Goal: Information Seeking & Learning: Learn about a topic

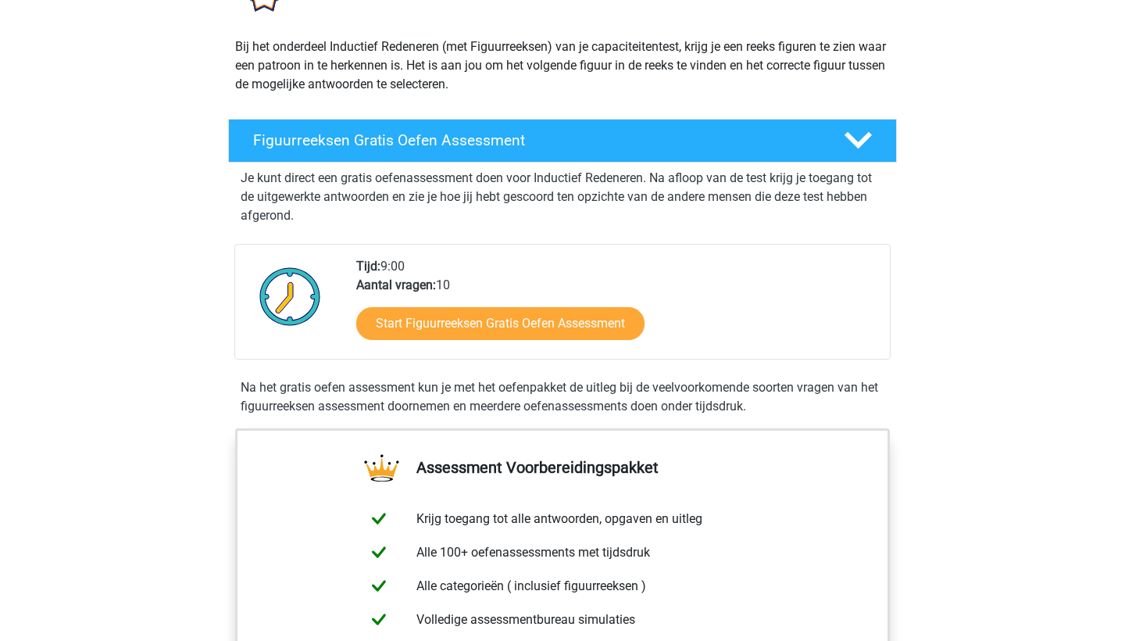
scroll to position [159, 0]
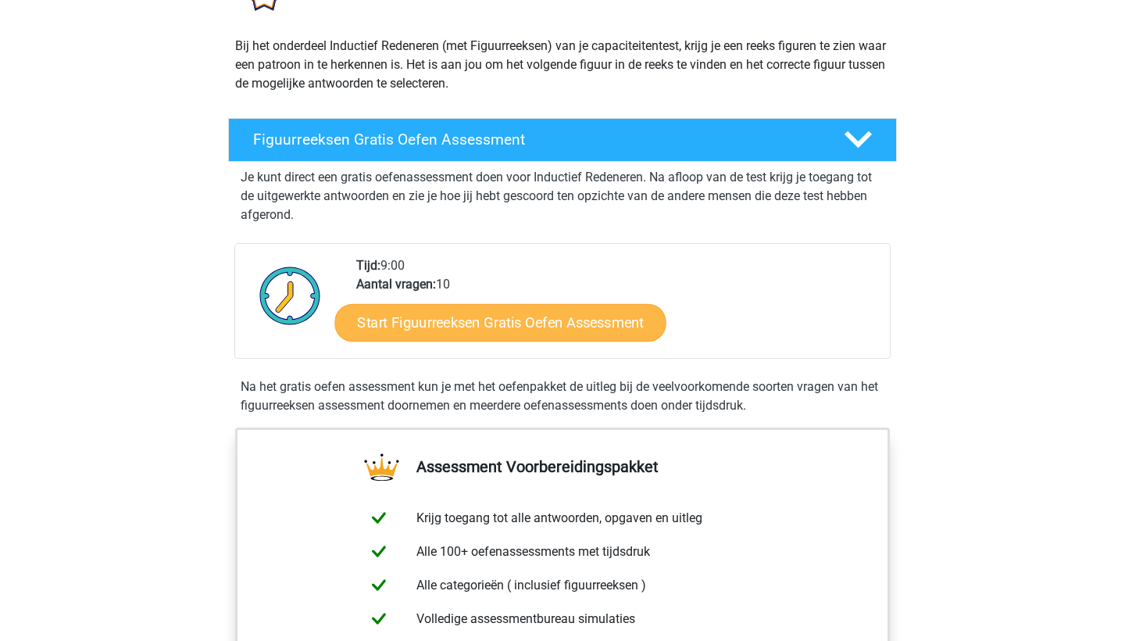
click at [560, 313] on link "Start Figuurreeksen Gratis Oefen Assessment" at bounding box center [500, 322] width 331 height 38
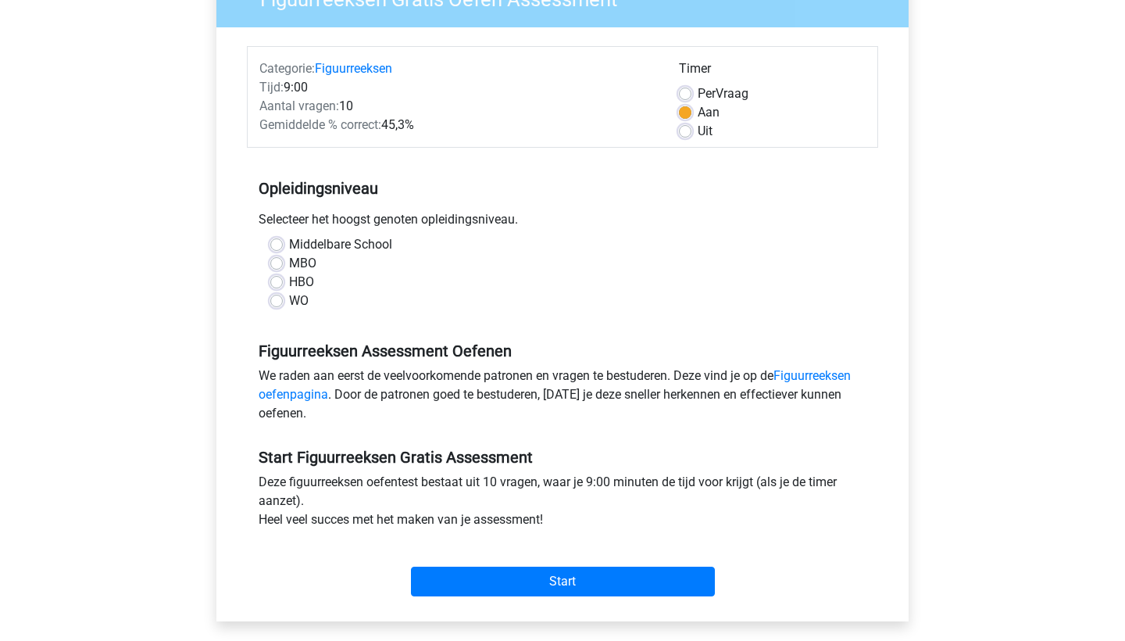
scroll to position [172, 0]
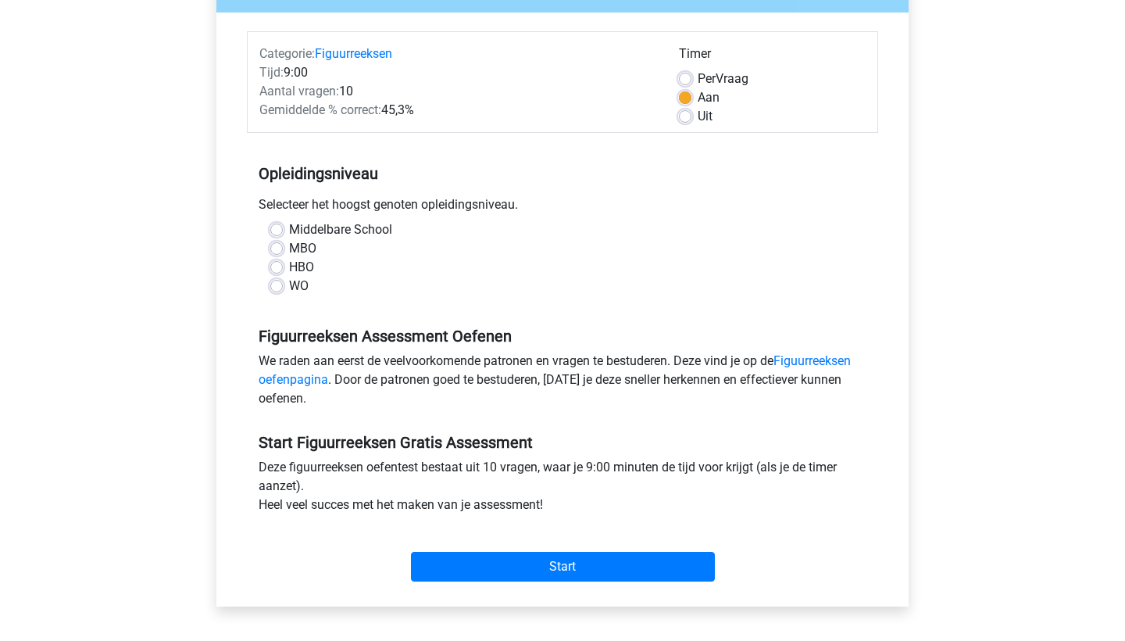
click at [295, 246] on label "MBO" at bounding box center [302, 248] width 27 height 19
click at [283, 246] on input "MBO" at bounding box center [276, 247] width 13 height 16
radio input "true"
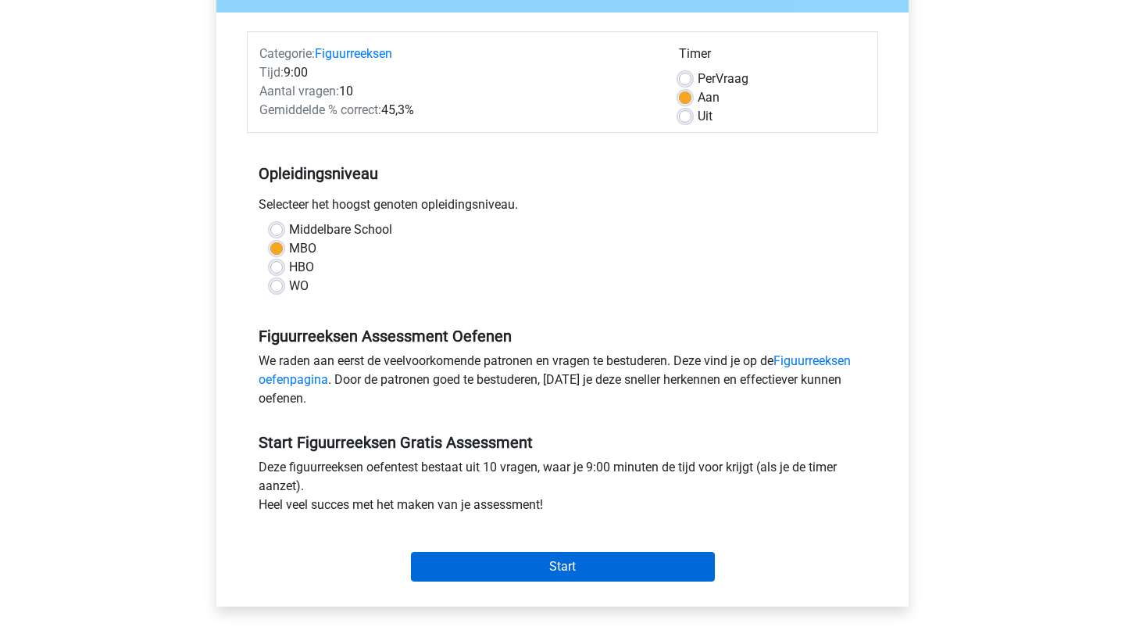
click at [527, 574] on input "Start" at bounding box center [563, 567] width 304 height 30
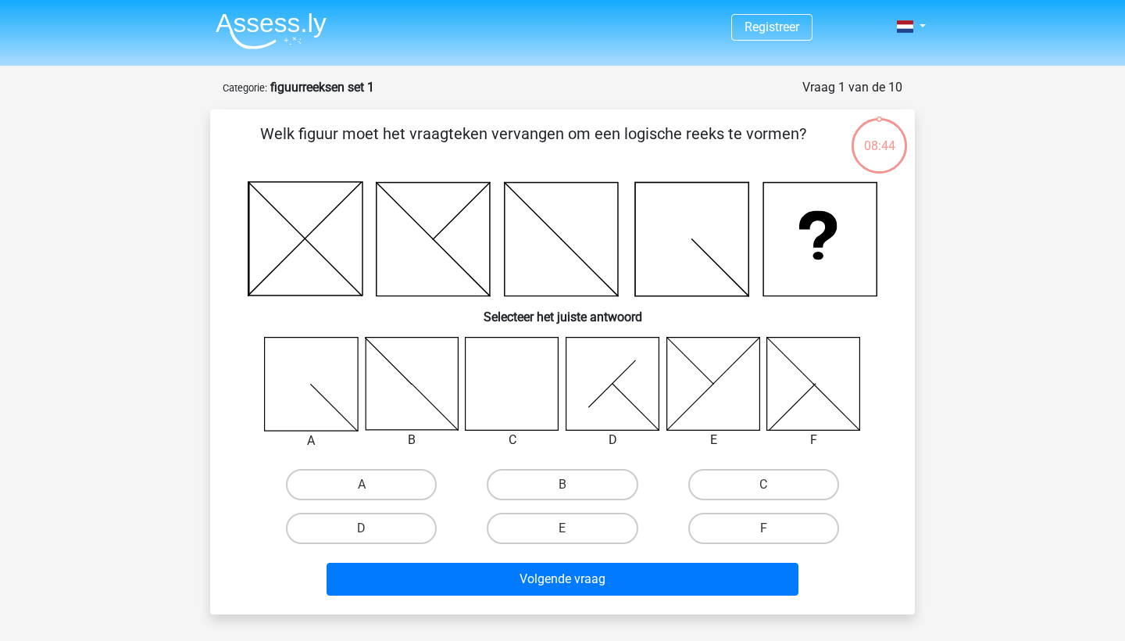
click at [528, 360] on icon at bounding box center [512, 383] width 93 height 93
click at [793, 474] on label "C" at bounding box center [764, 484] width 151 height 31
click at [774, 485] on input "C" at bounding box center [769, 490] width 10 height 10
radio input "true"
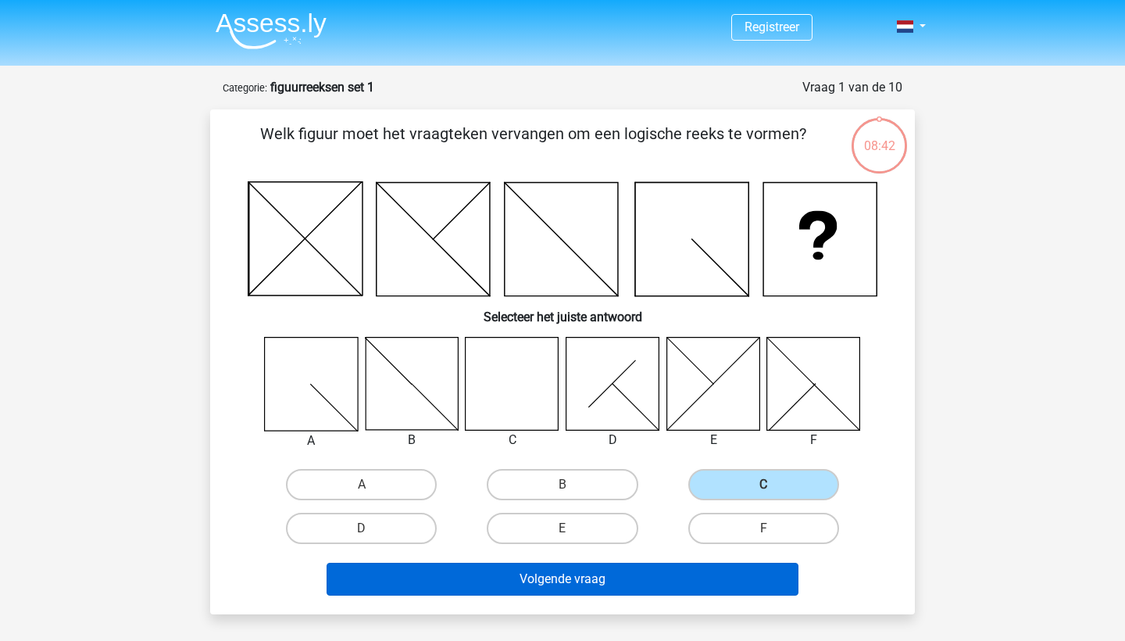
click at [679, 580] on button "Volgende vraag" at bounding box center [563, 579] width 473 height 33
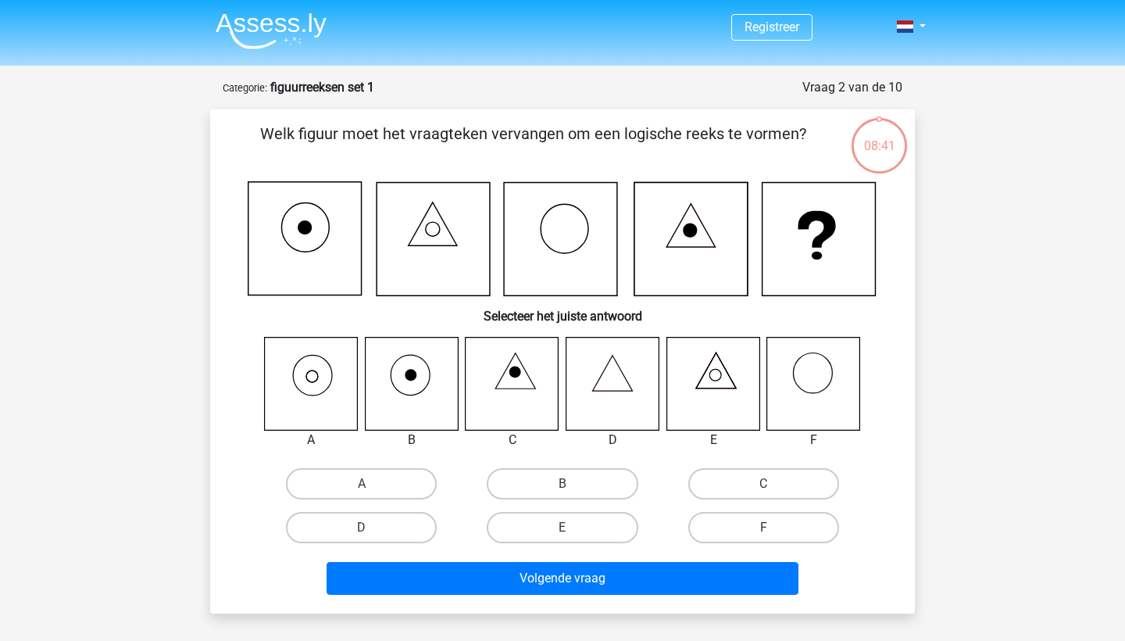
scroll to position [78, 0]
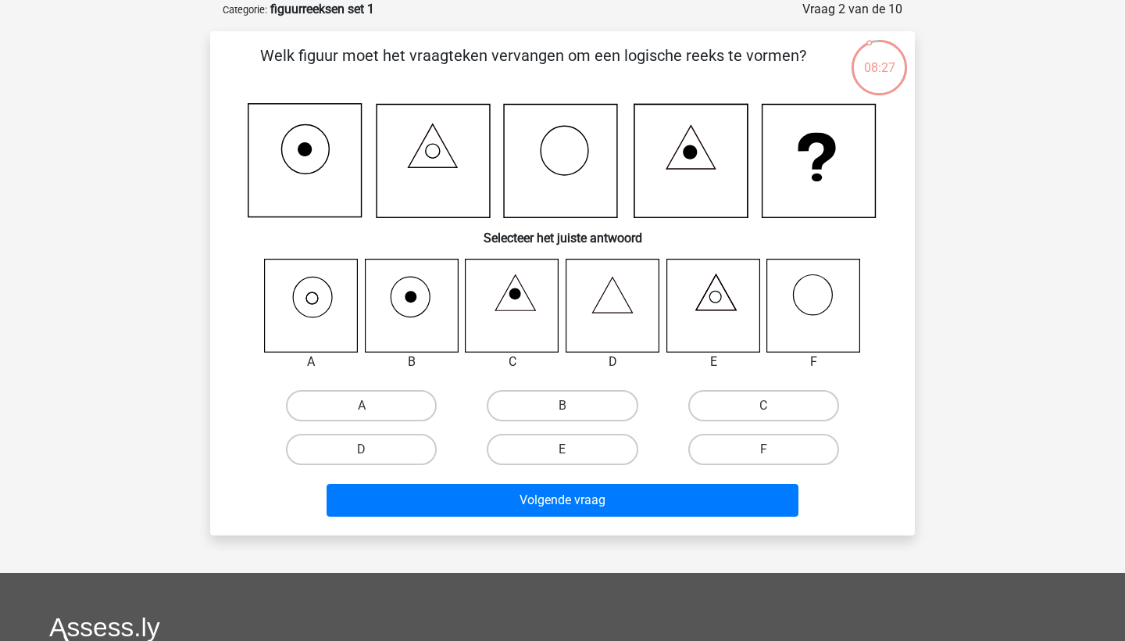
click at [336, 309] on icon at bounding box center [311, 305] width 93 height 93
click at [400, 412] on label "A" at bounding box center [361, 405] width 151 height 31
click at [372, 412] on input "A" at bounding box center [367, 411] width 10 height 10
radio input "true"
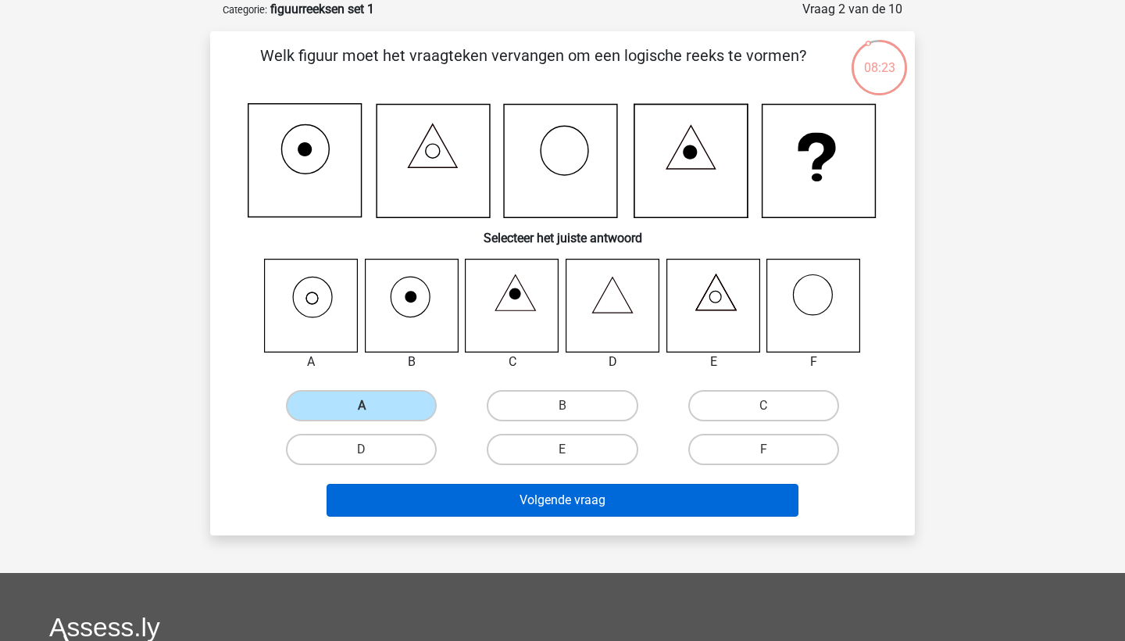
click at [596, 506] on button "Volgende vraag" at bounding box center [563, 500] width 473 height 33
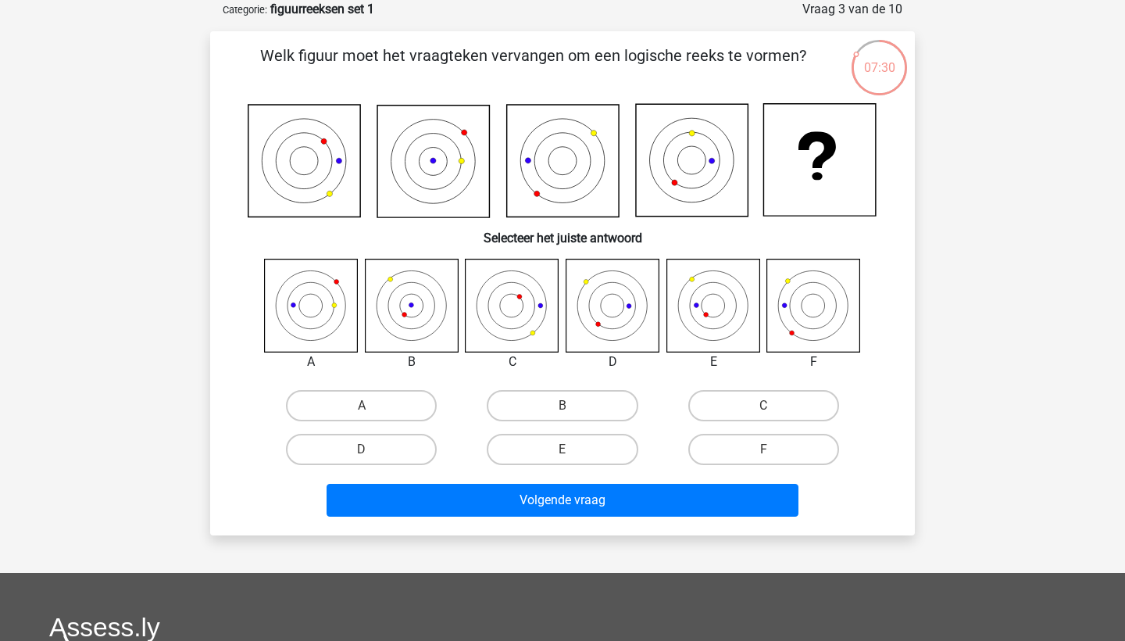
click at [436, 302] on icon at bounding box center [411, 305] width 93 height 93
click at [533, 411] on label "B" at bounding box center [562, 405] width 151 height 31
click at [563, 411] on input "B" at bounding box center [568, 411] width 10 height 10
radio input "true"
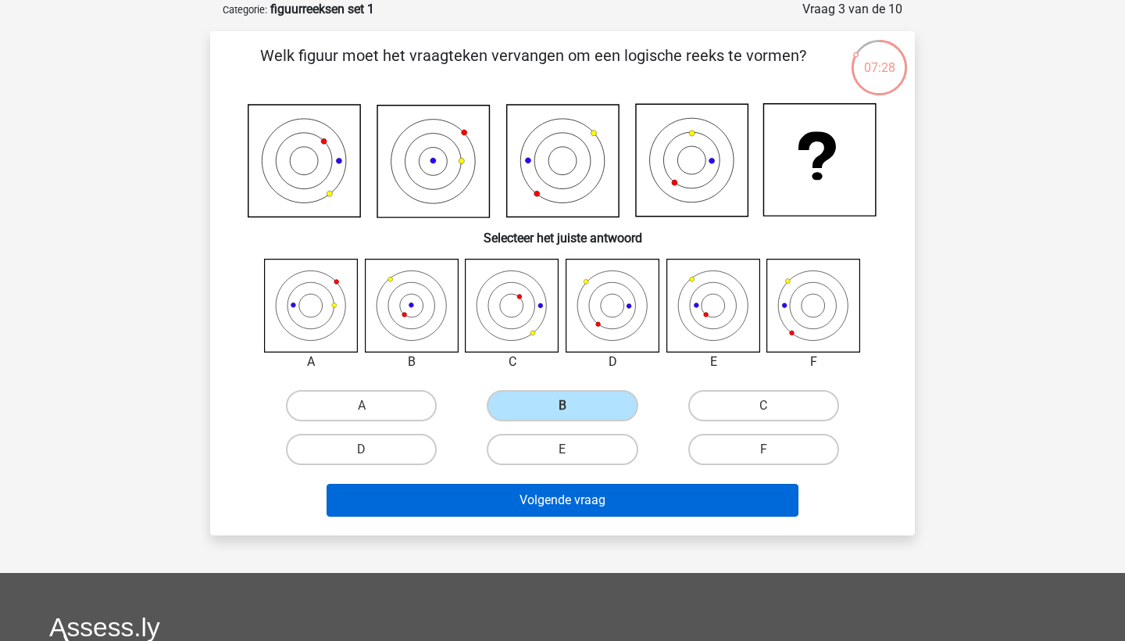
click at [531, 488] on button "Volgende vraag" at bounding box center [563, 500] width 473 height 33
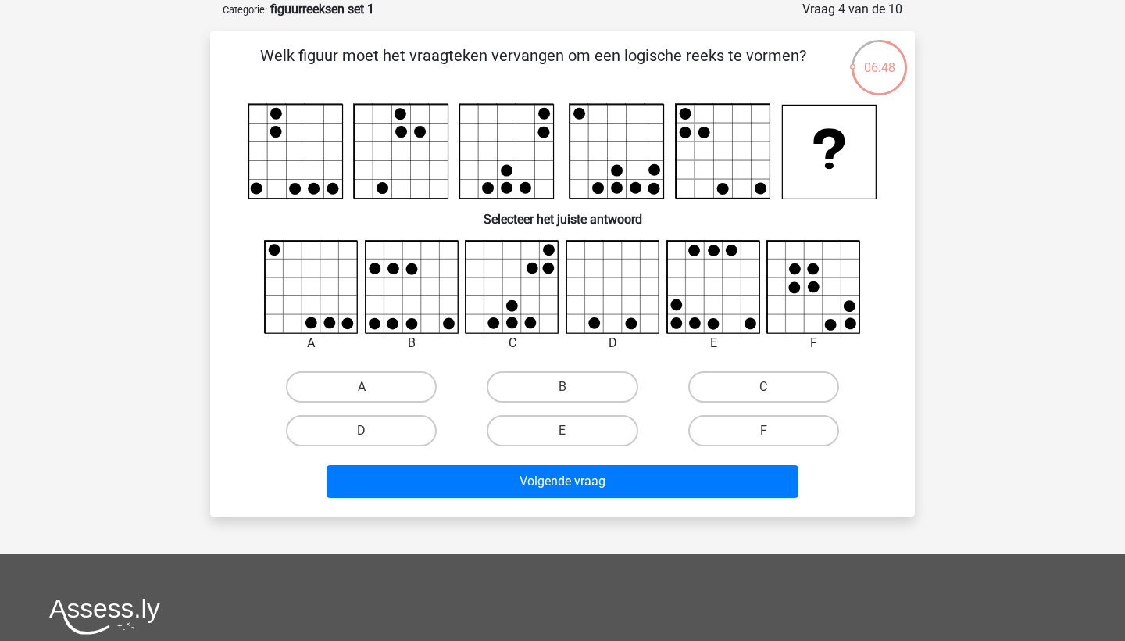
click at [723, 276] on icon at bounding box center [732, 268] width 19 height 19
click at [585, 425] on label "E" at bounding box center [562, 430] width 151 height 31
click at [573, 431] on input "E" at bounding box center [568, 436] width 10 height 10
radio input "true"
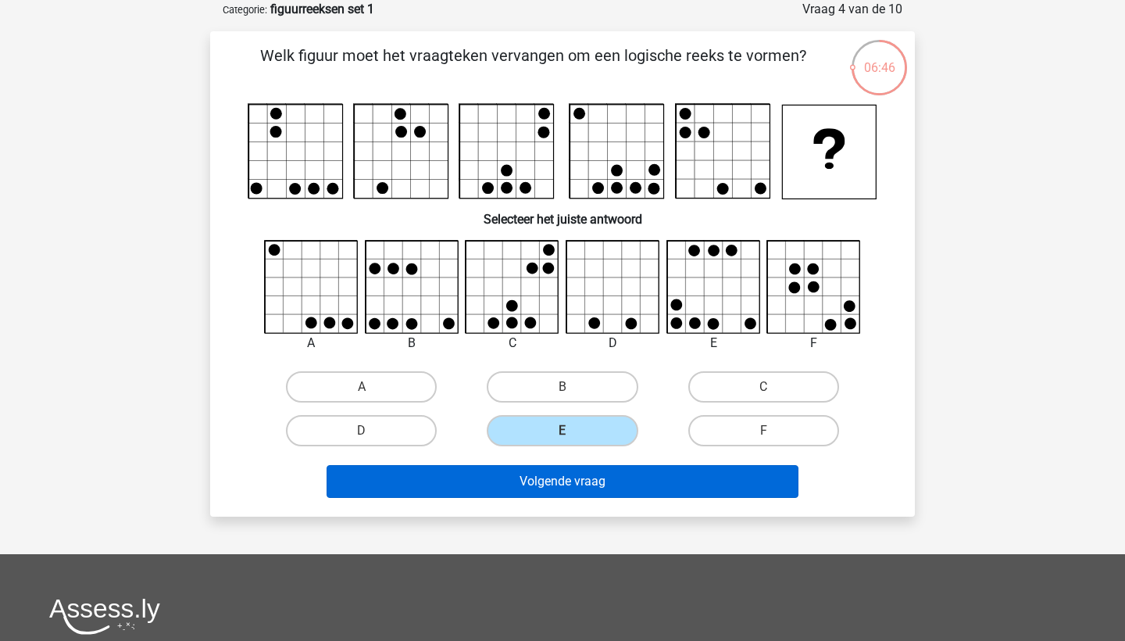
click at [578, 482] on button "Volgende vraag" at bounding box center [563, 481] width 473 height 33
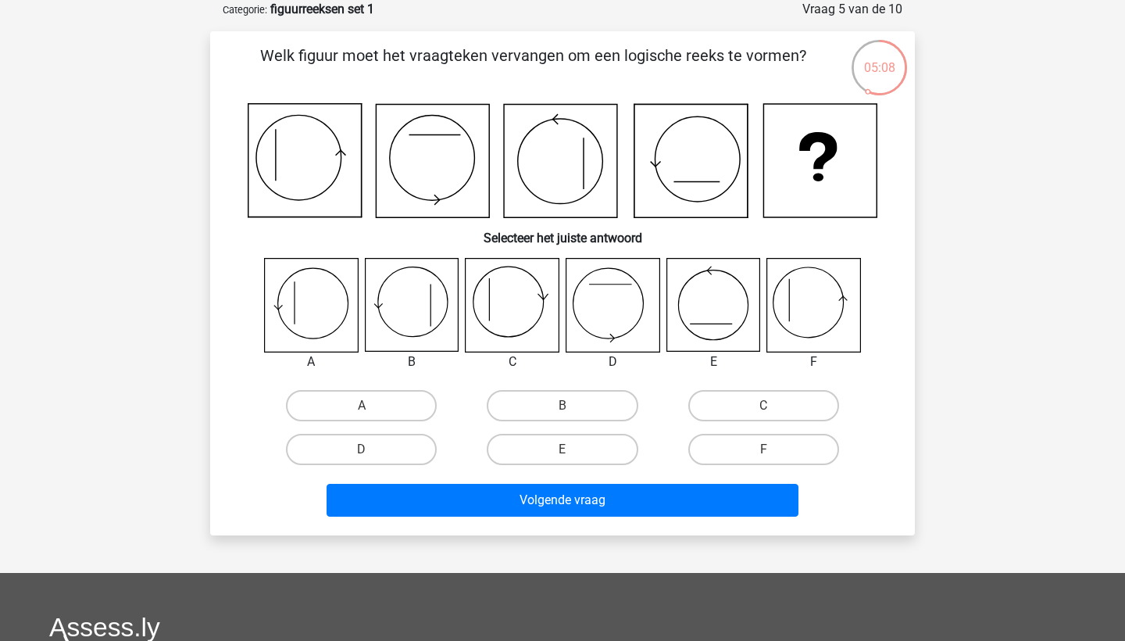
click at [804, 302] on icon at bounding box center [813, 305] width 93 height 93
click at [735, 447] on label "F" at bounding box center [764, 449] width 151 height 31
click at [764, 449] on input "F" at bounding box center [769, 454] width 10 height 10
radio input "true"
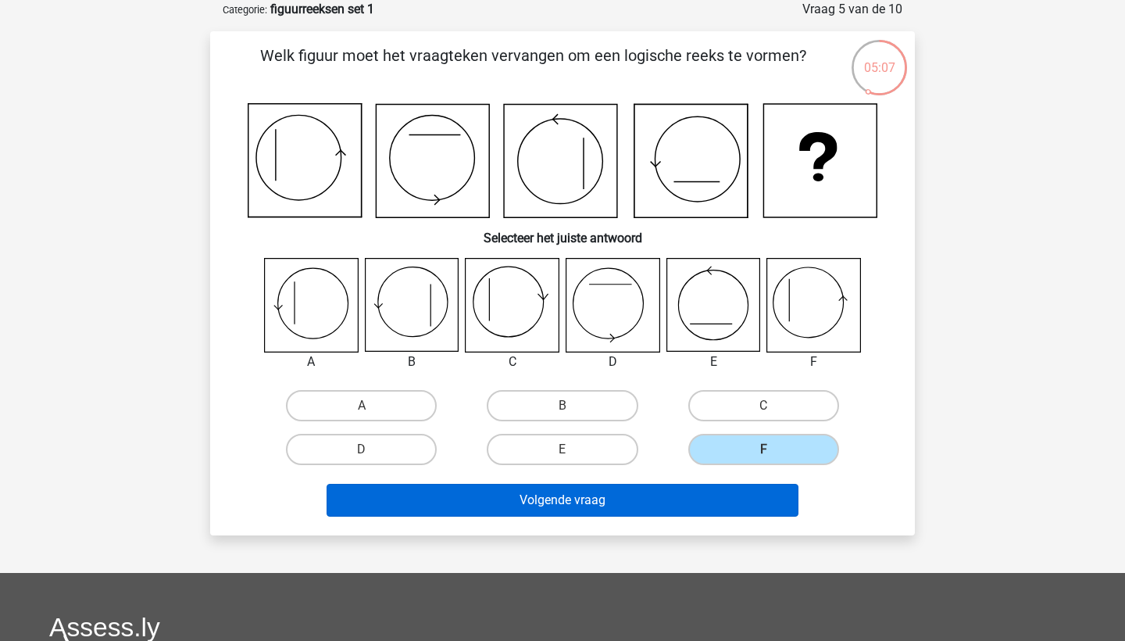
click at [692, 490] on button "Volgende vraag" at bounding box center [563, 500] width 473 height 33
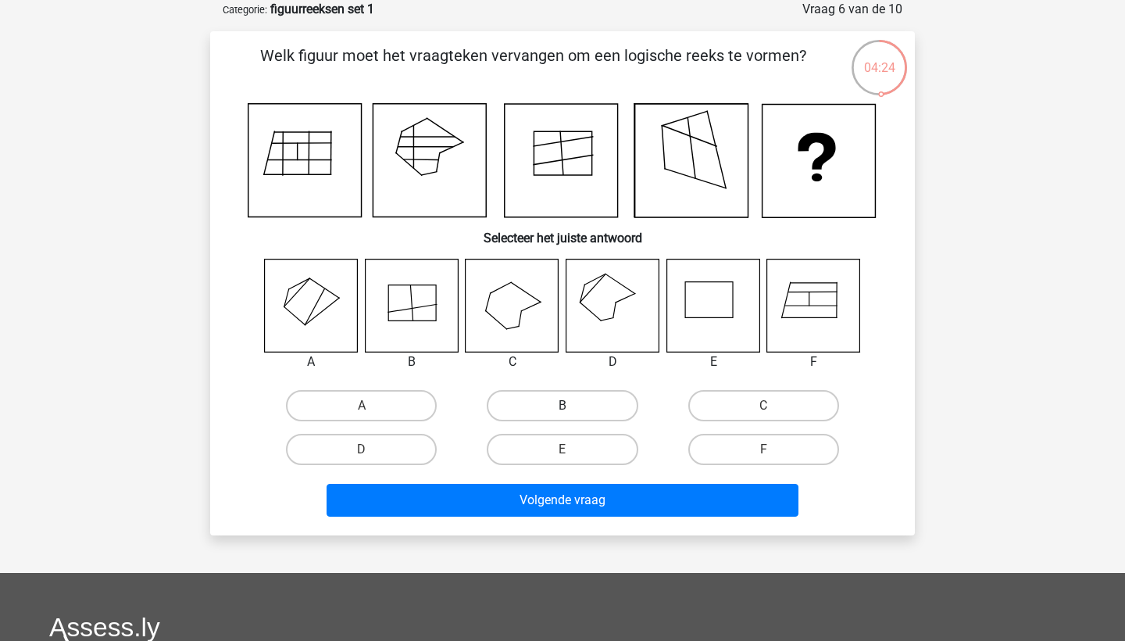
click at [559, 409] on label "B" at bounding box center [562, 405] width 151 height 31
click at [563, 409] on input "B" at bounding box center [568, 411] width 10 height 10
radio input "true"
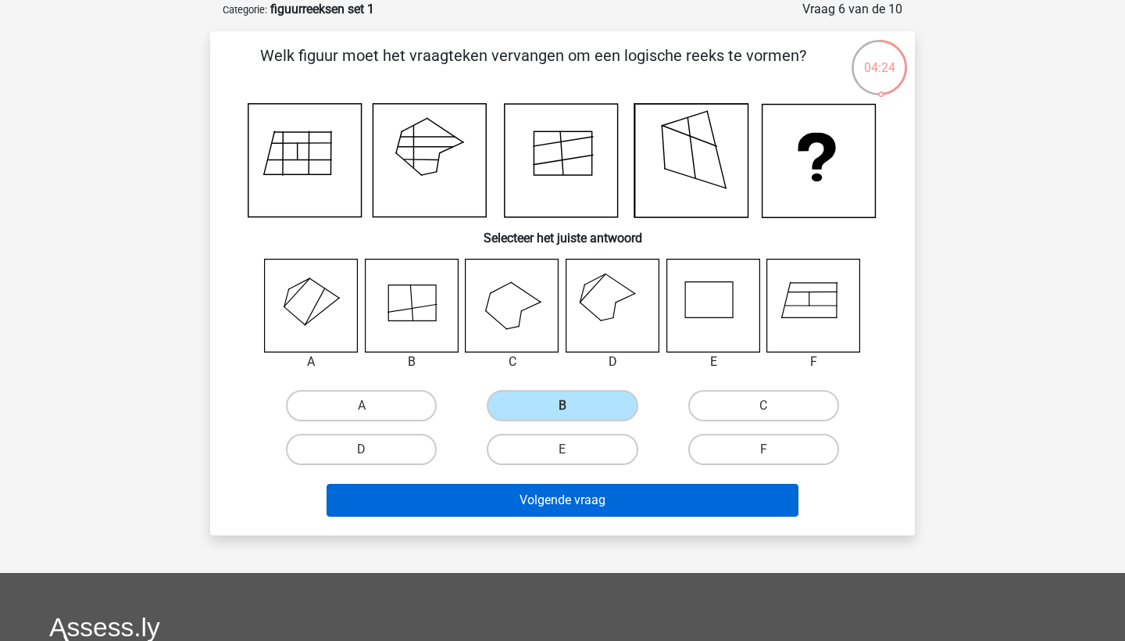
click at [620, 506] on button "Volgende vraag" at bounding box center [563, 500] width 473 height 33
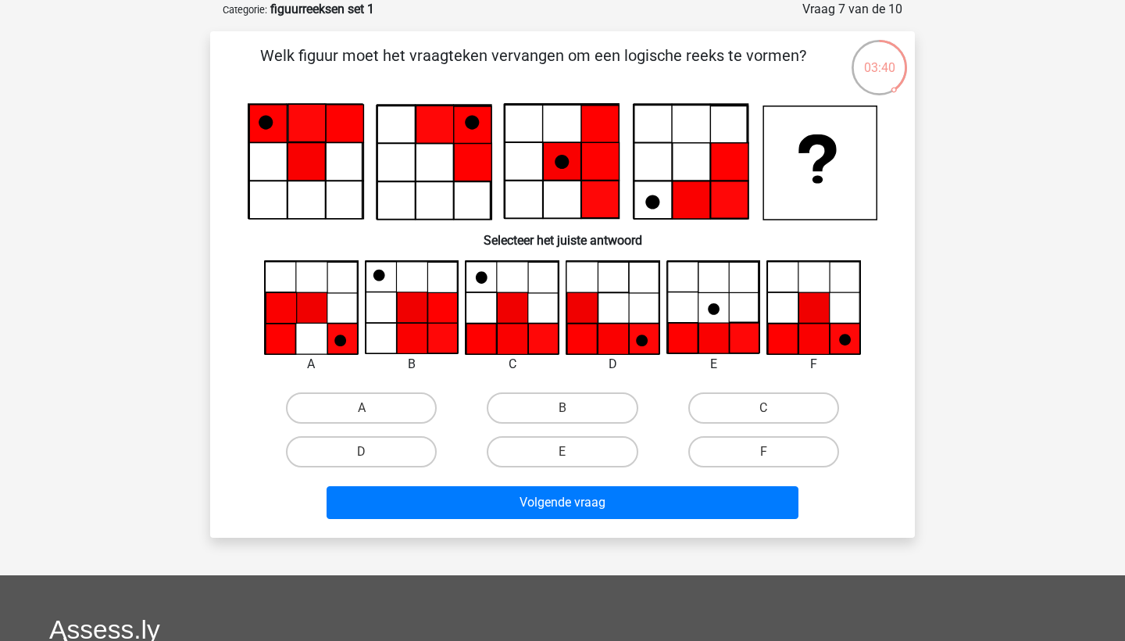
click at [840, 344] on icon at bounding box center [845, 338] width 30 height 30
click at [782, 449] on label "F" at bounding box center [764, 451] width 151 height 31
click at [774, 452] on input "F" at bounding box center [769, 457] width 10 height 10
radio input "true"
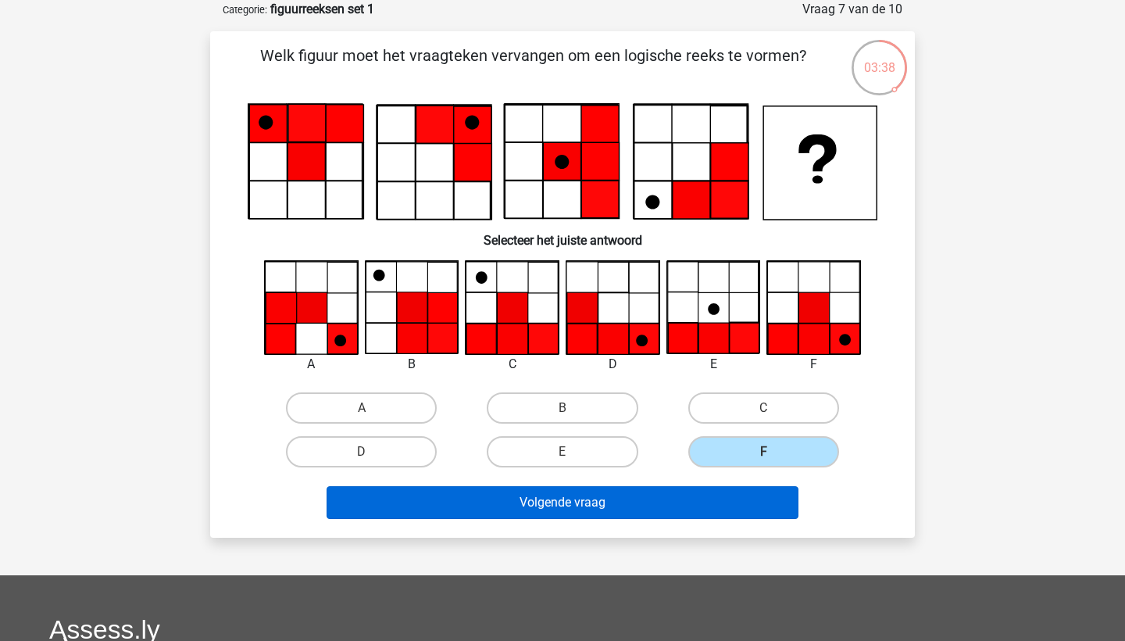
click at [728, 497] on button "Volgende vraag" at bounding box center [563, 502] width 473 height 33
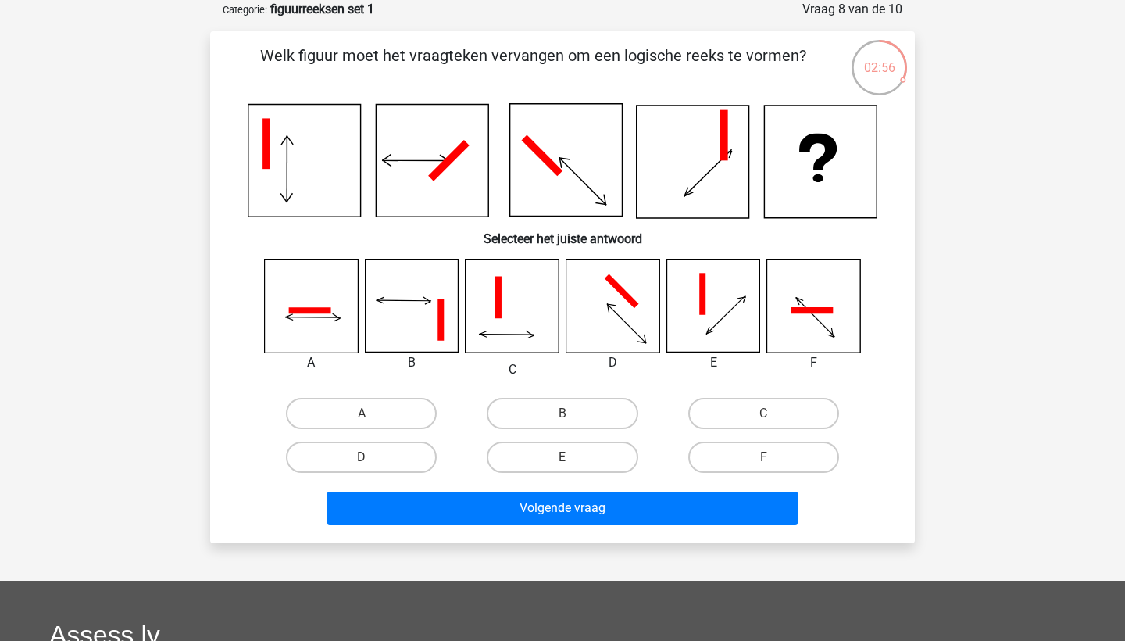
click at [337, 289] on icon at bounding box center [311, 305] width 93 height 93
click at [360, 408] on label "A" at bounding box center [361, 413] width 151 height 31
click at [362, 413] on input "A" at bounding box center [367, 418] width 10 height 10
radio input "true"
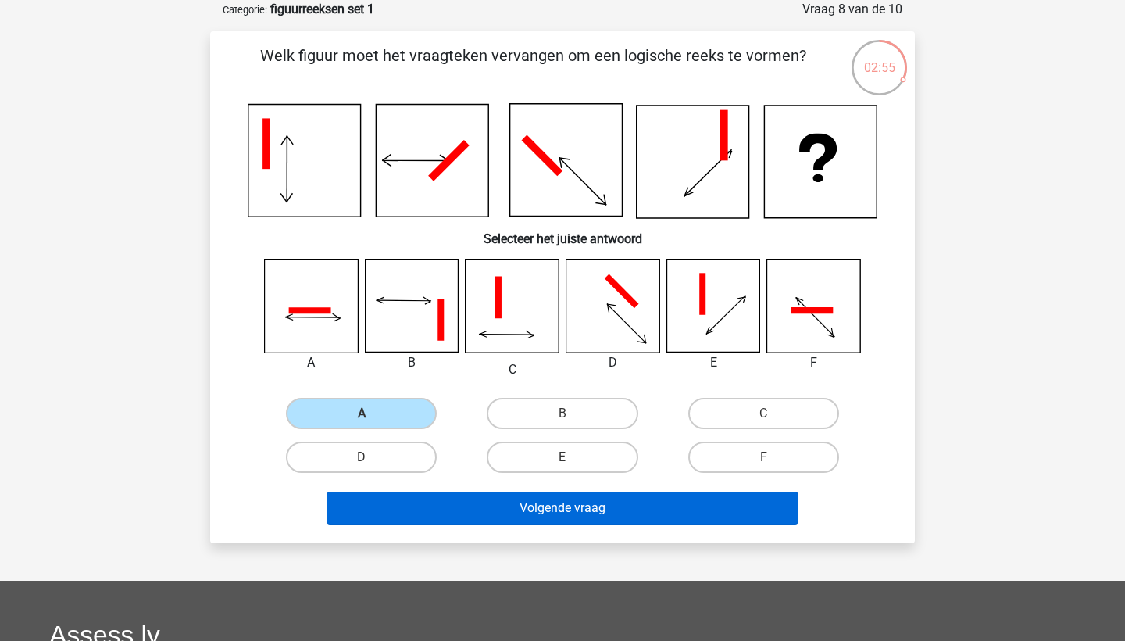
click at [463, 506] on button "Volgende vraag" at bounding box center [563, 508] width 473 height 33
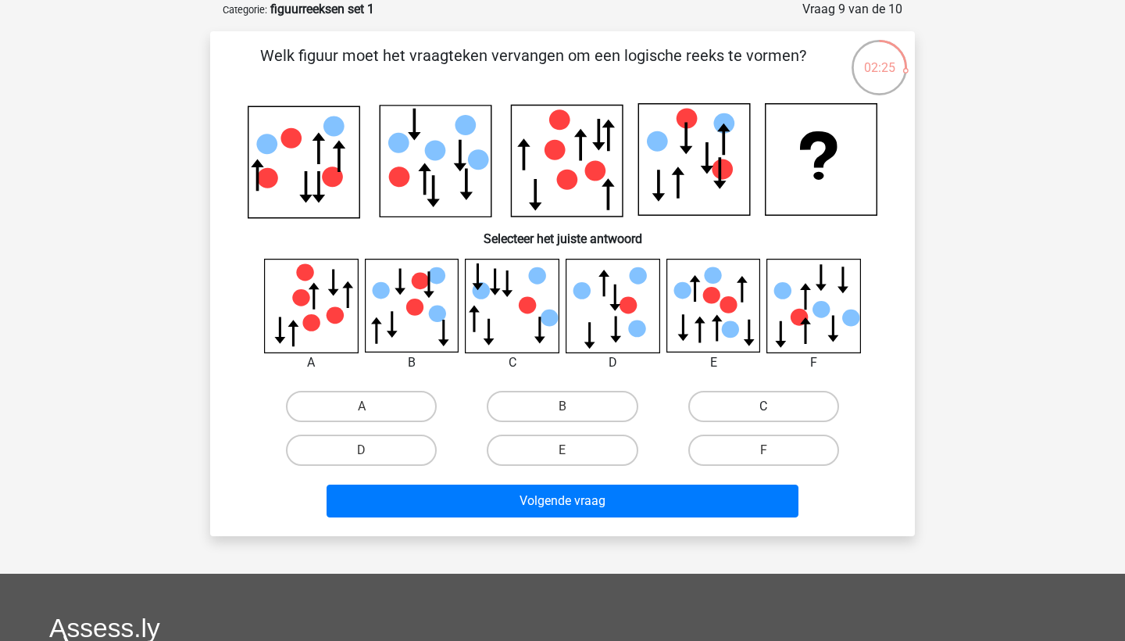
click at [757, 407] on label "C" at bounding box center [764, 406] width 151 height 31
click at [764, 407] on input "C" at bounding box center [769, 411] width 10 height 10
radio input "true"
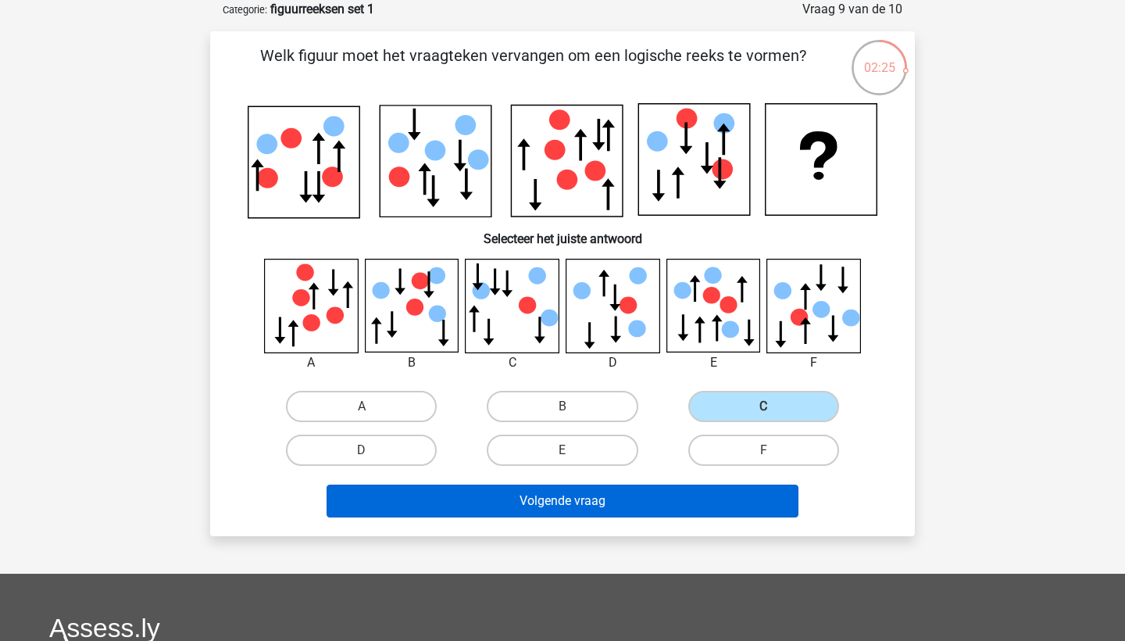
click at [730, 499] on button "Volgende vraag" at bounding box center [563, 501] width 473 height 33
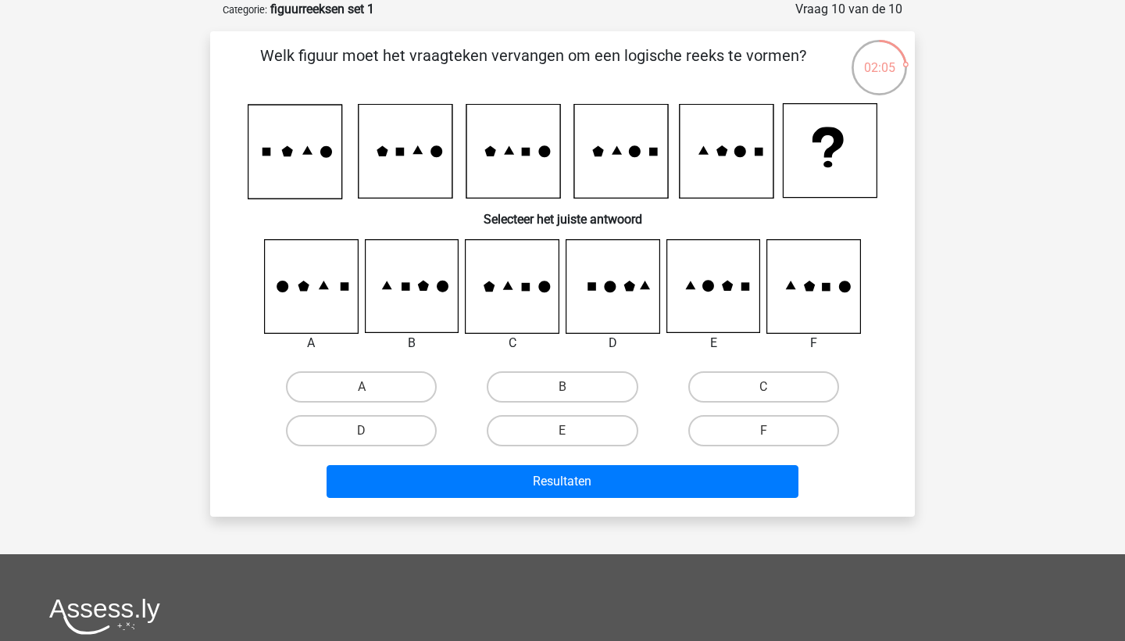
click at [764, 389] on input "C" at bounding box center [769, 392] width 10 height 10
radio input "true"
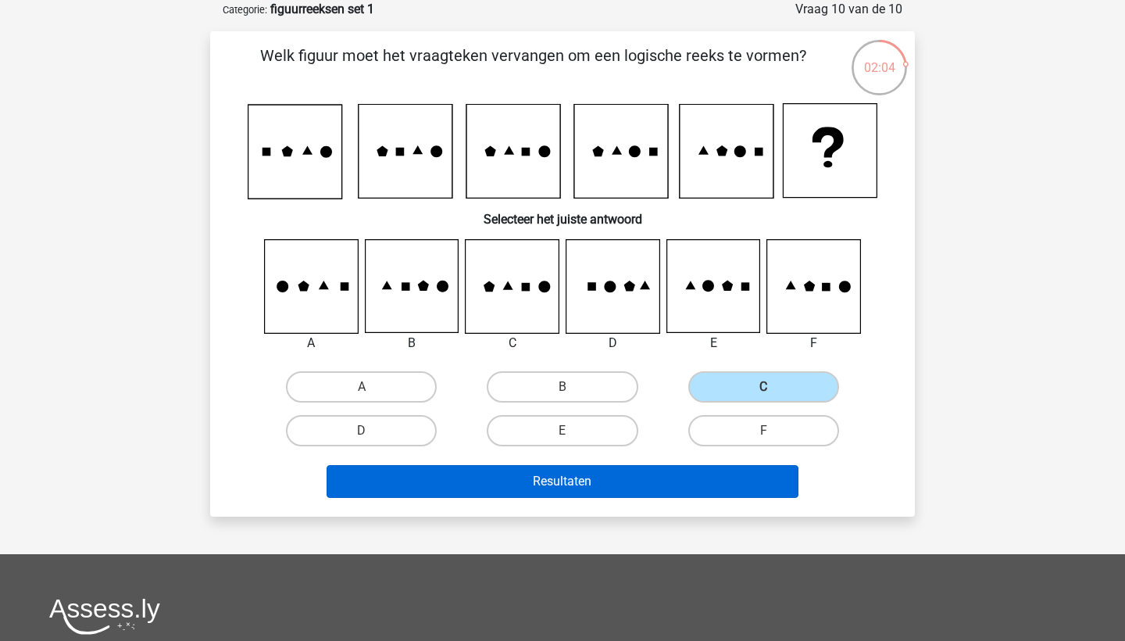
click at [700, 485] on button "Resultaten" at bounding box center [563, 481] width 473 height 33
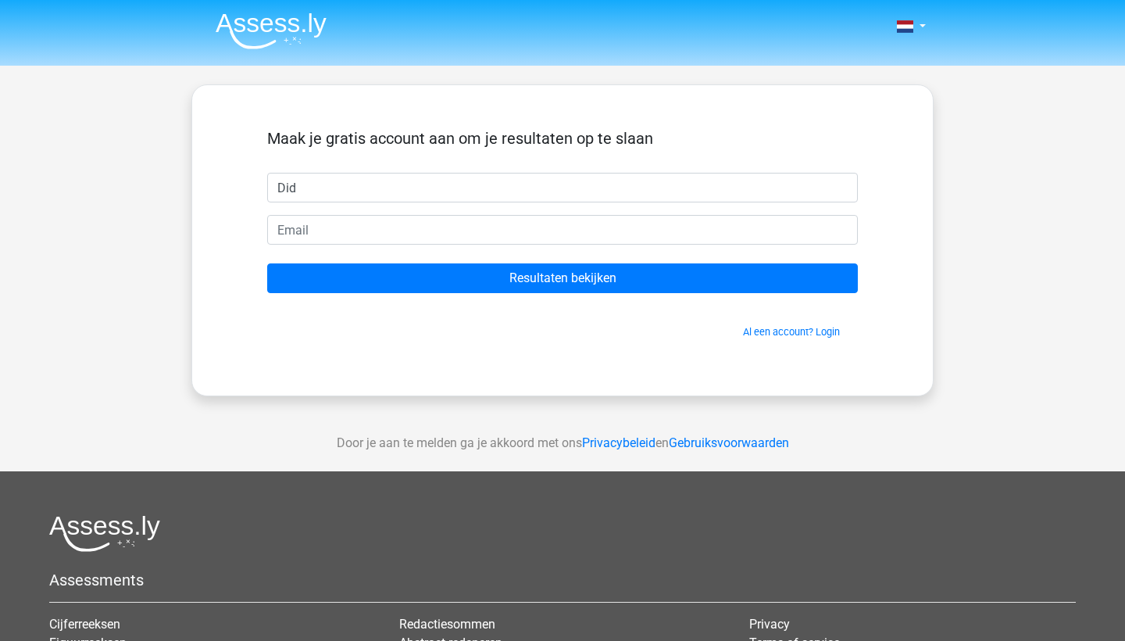
type input "Did"
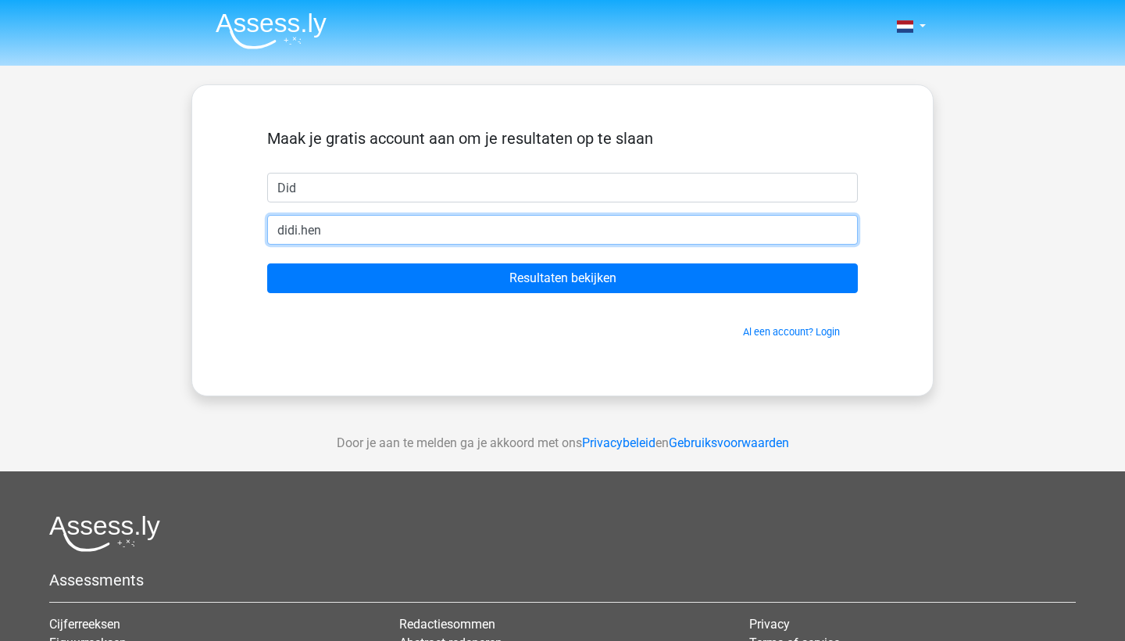
click at [366, 218] on input "didi.hen" at bounding box center [562, 230] width 591 height 30
click at [359, 228] on input "didi.hen" at bounding box center [562, 230] width 591 height 30
type input "didi.hendr"
type input "didi.hendrikx@hotmail.com"
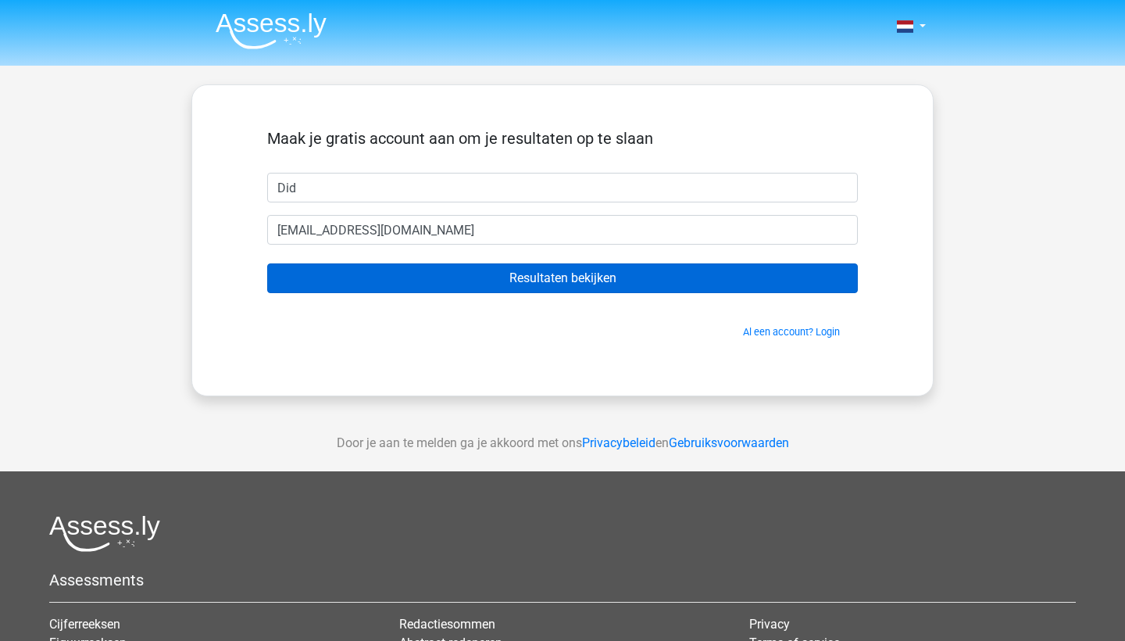
click at [543, 274] on input "Resultaten bekijken" at bounding box center [562, 278] width 591 height 30
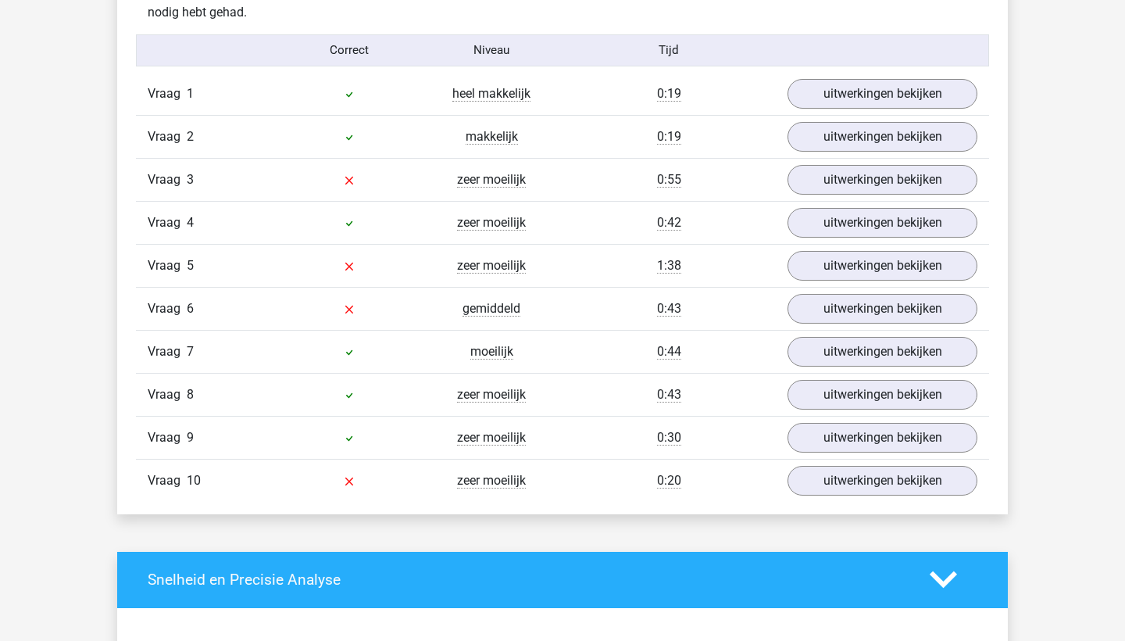
scroll to position [1273, 0]
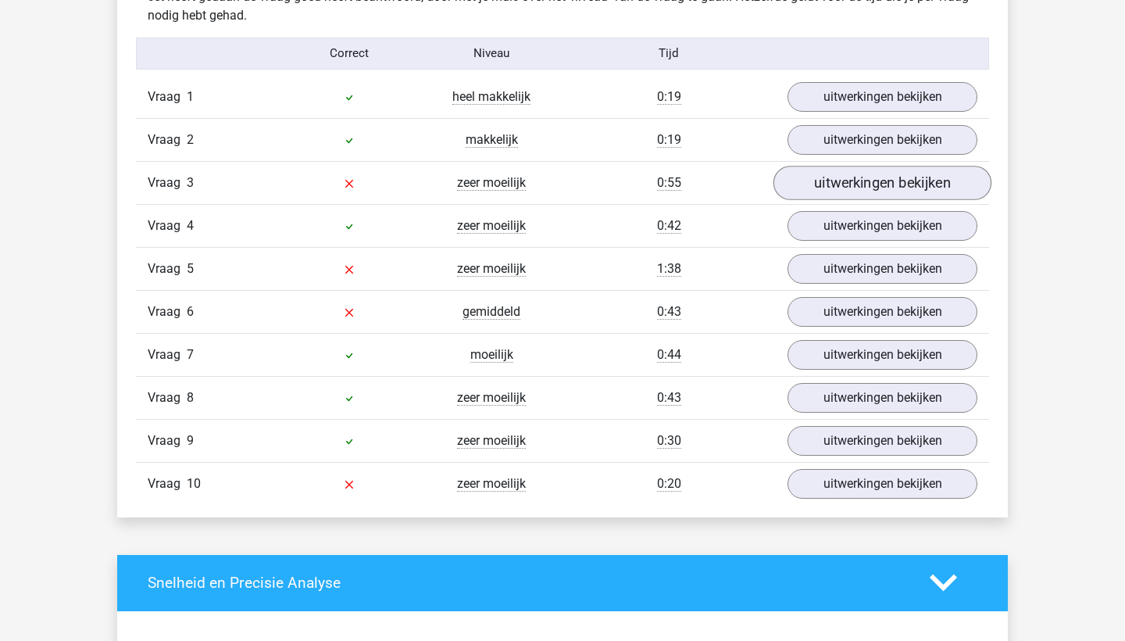
click at [835, 184] on link "uitwerkingen bekijken" at bounding box center [883, 183] width 218 height 34
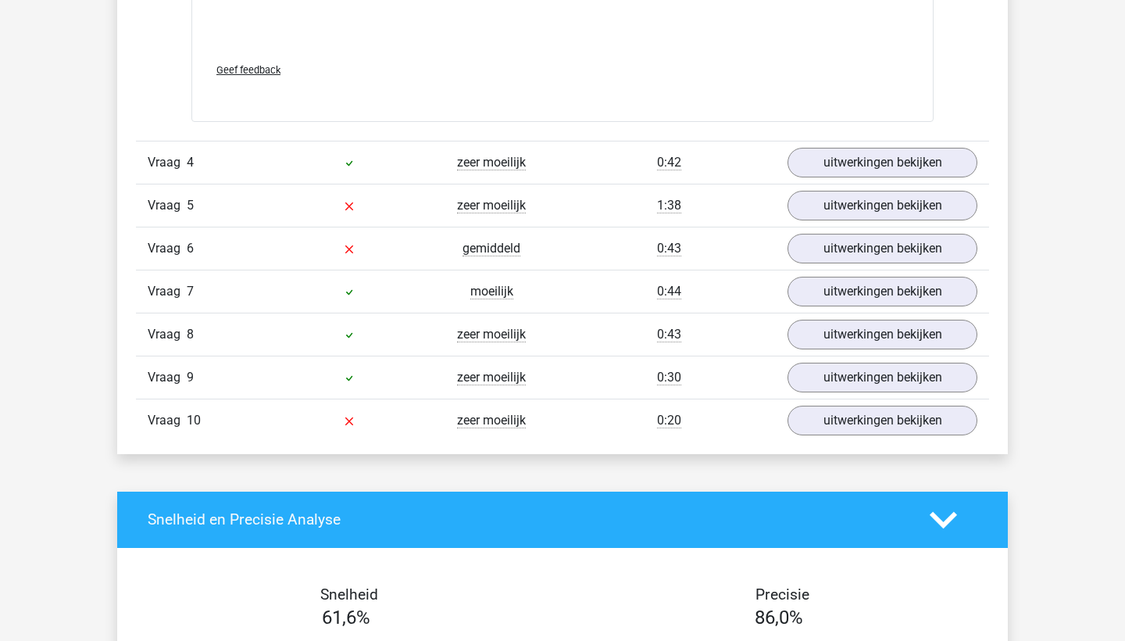
scroll to position [2655, 0]
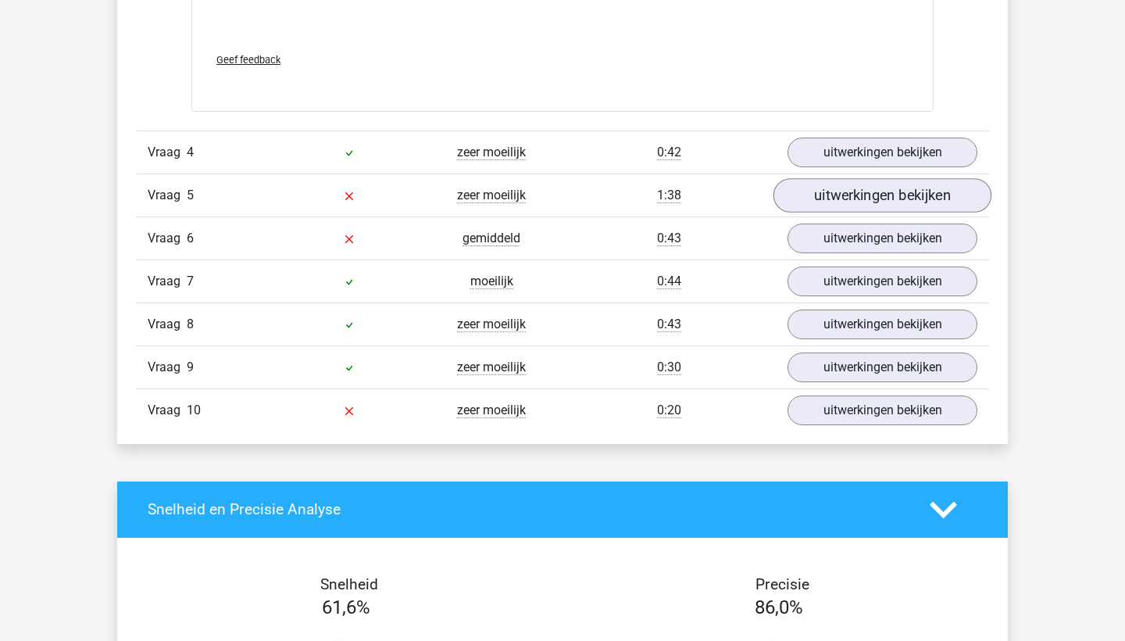
click at [868, 197] on link "uitwerkingen bekijken" at bounding box center [883, 195] width 218 height 34
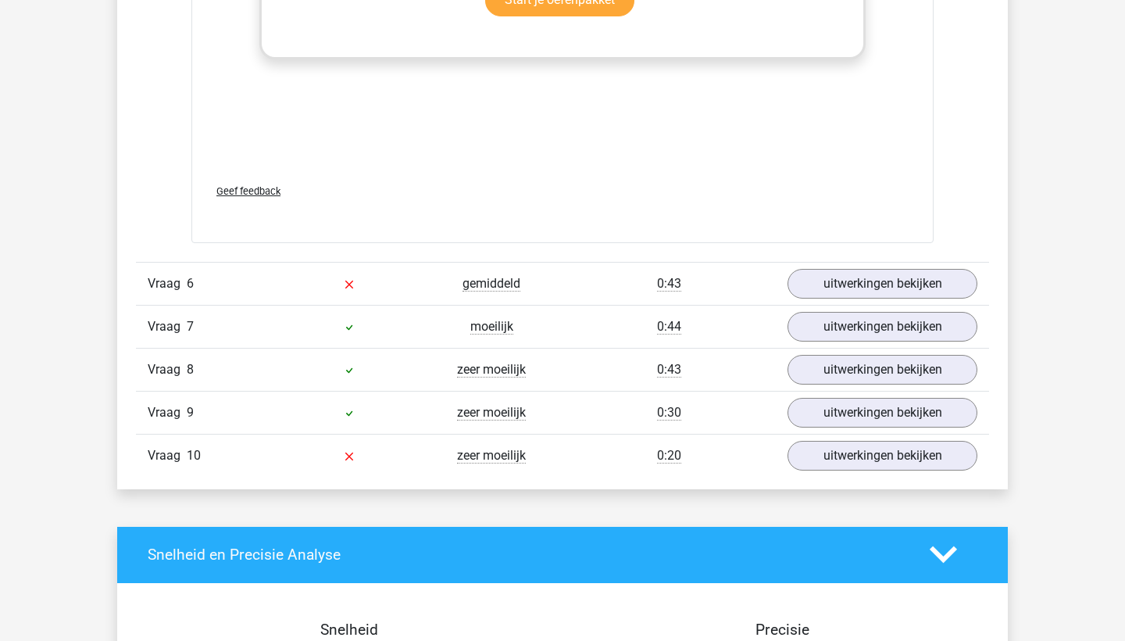
scroll to position [3942, 0]
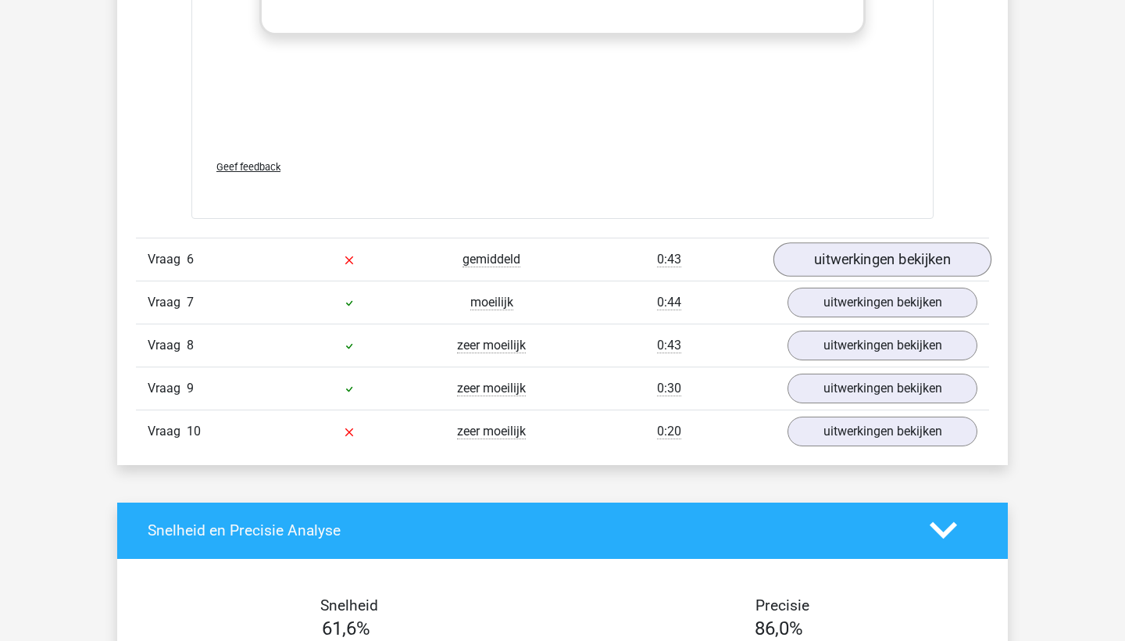
click at [849, 259] on link "uitwerkingen bekijken" at bounding box center [883, 259] width 218 height 34
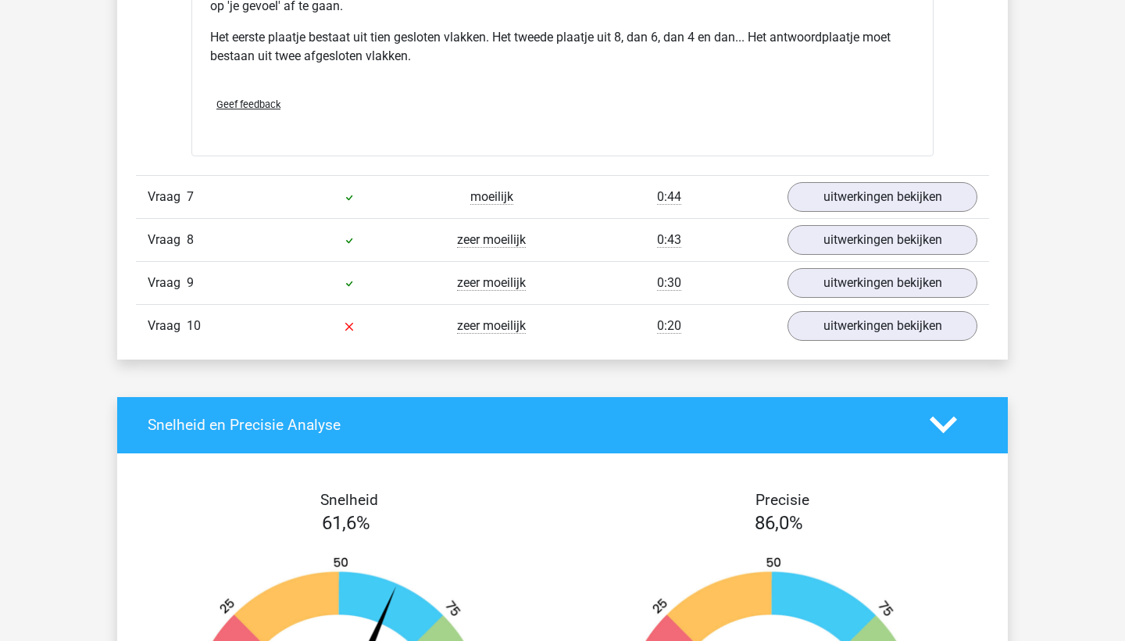
scroll to position [4995, 0]
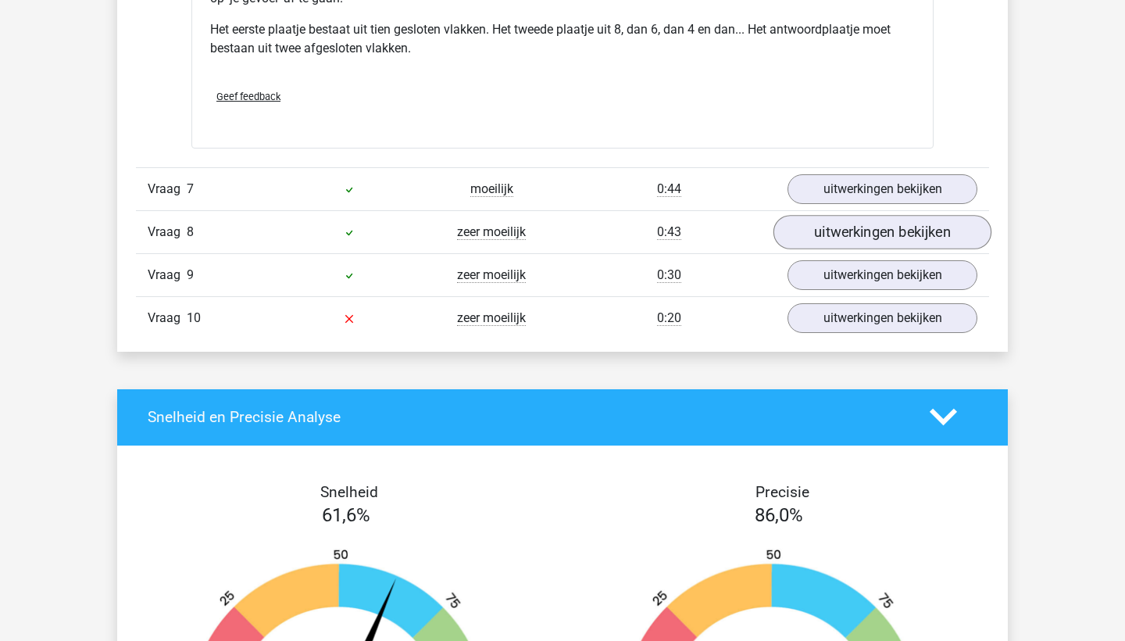
click at [825, 237] on link "uitwerkingen bekijken" at bounding box center [883, 232] width 218 height 34
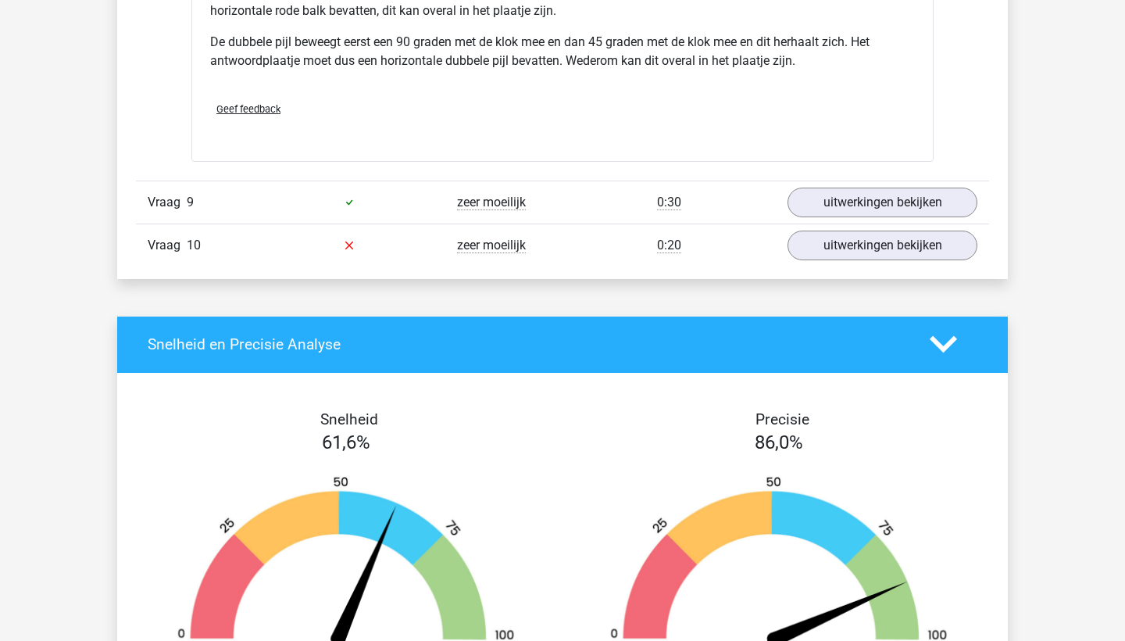
scroll to position [6140, 0]
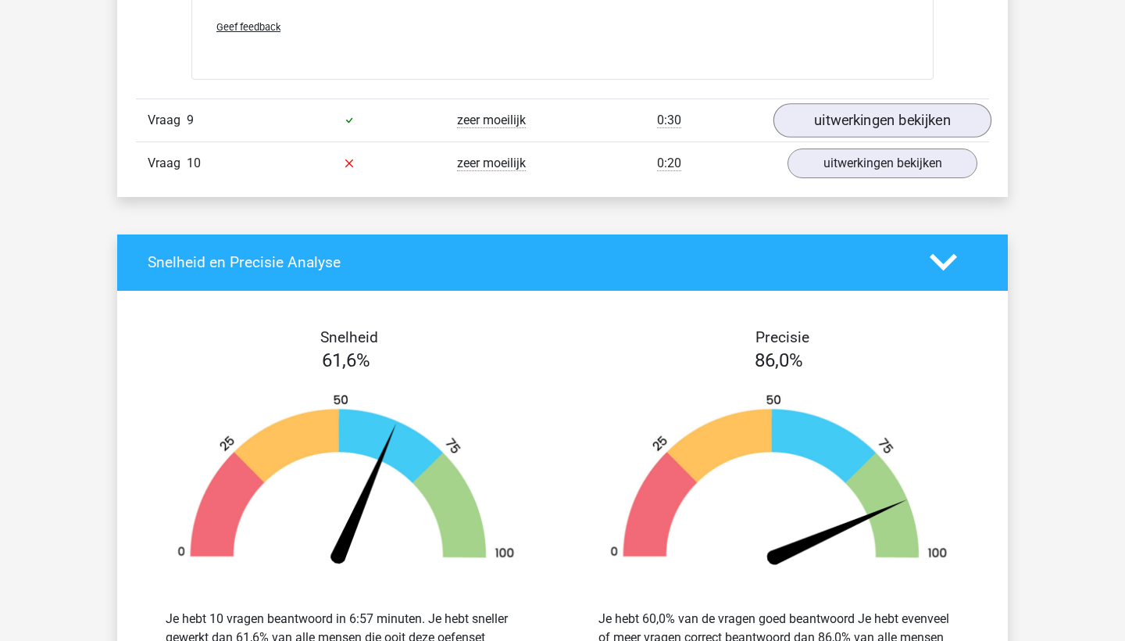
click at [906, 123] on link "uitwerkingen bekijken" at bounding box center [883, 120] width 218 height 34
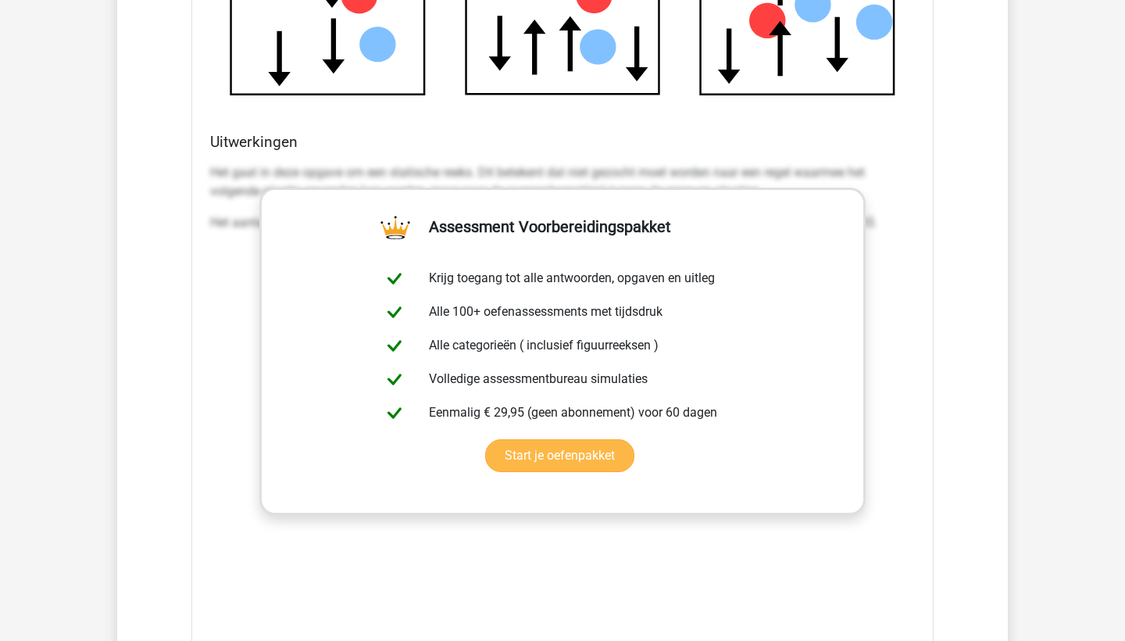
scroll to position [6876, 0]
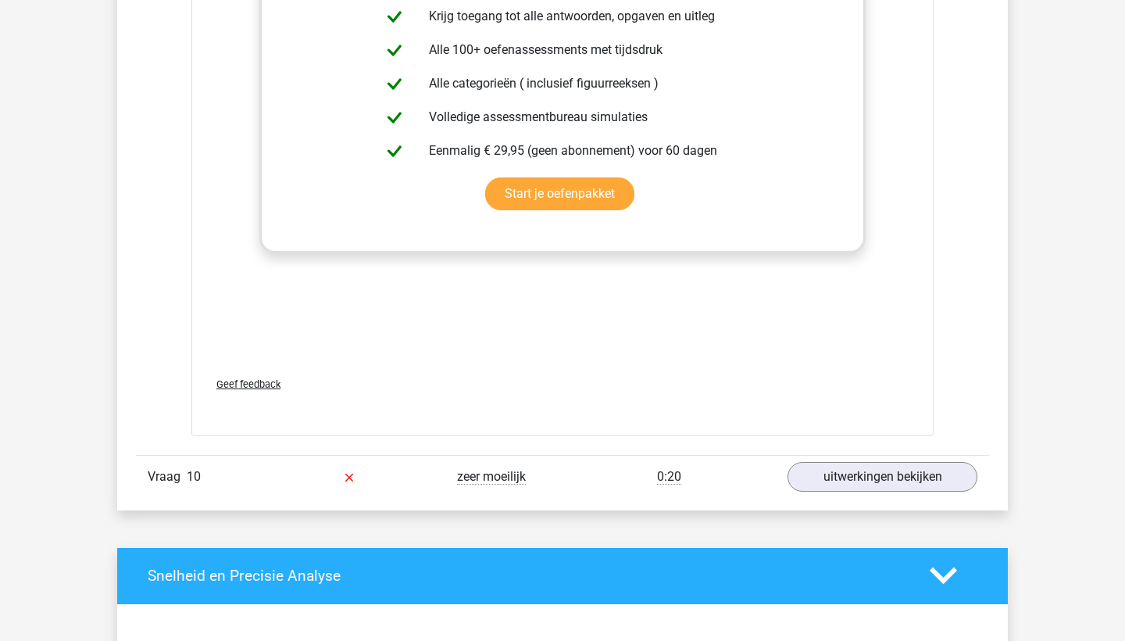
scroll to position [7227, 0]
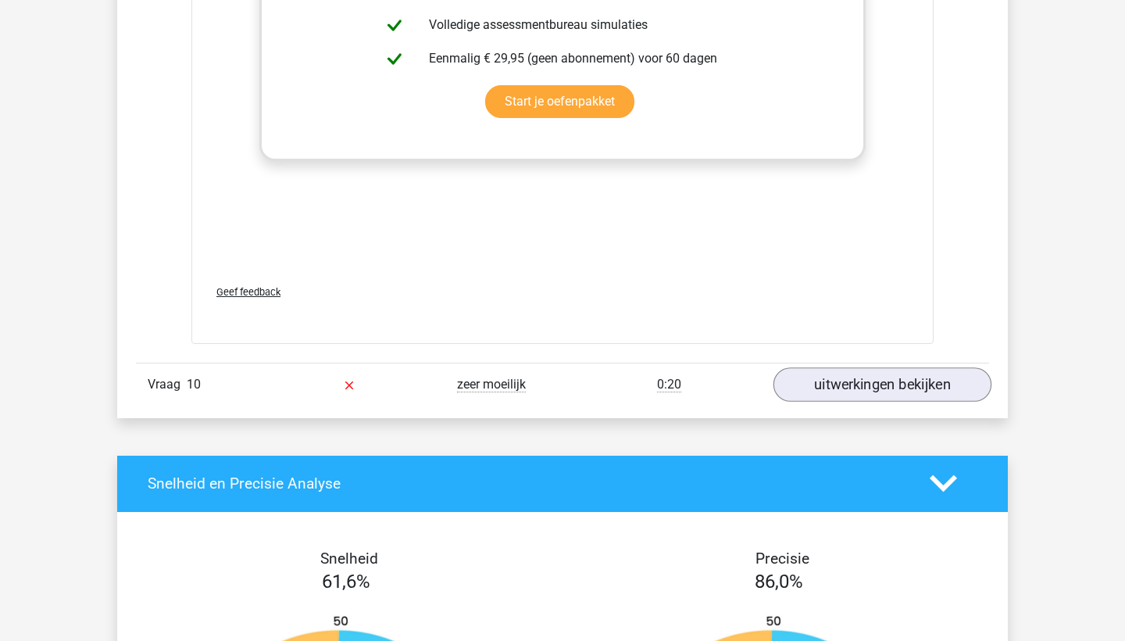
click at [877, 385] on link "uitwerkingen bekijken" at bounding box center [883, 384] width 218 height 34
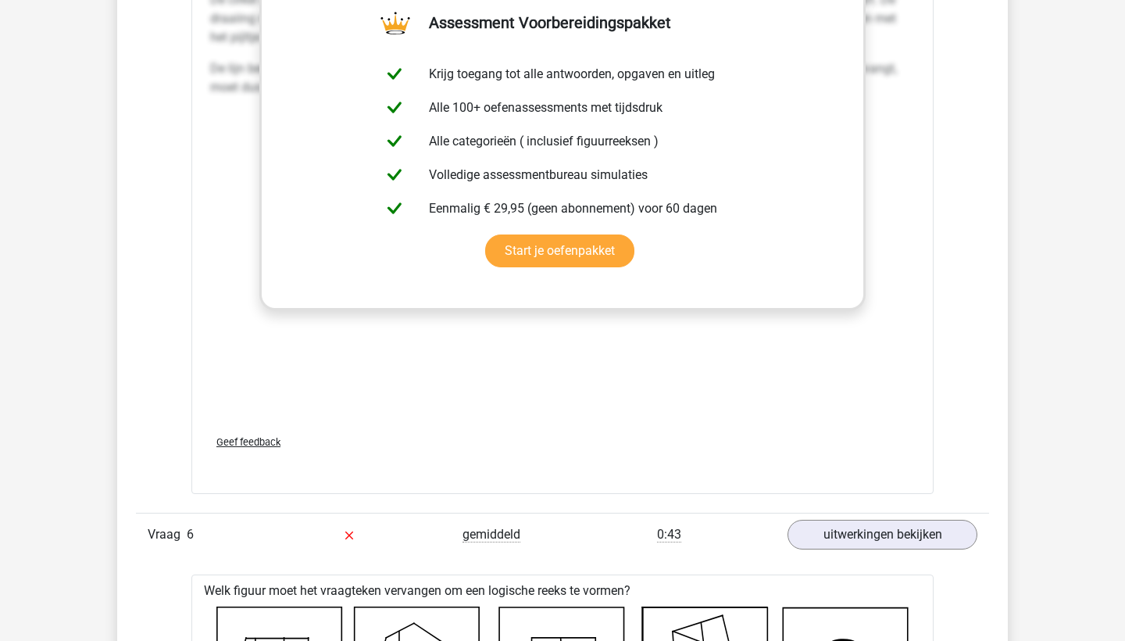
scroll to position [3608, 0]
